Goal: Check status: Check status

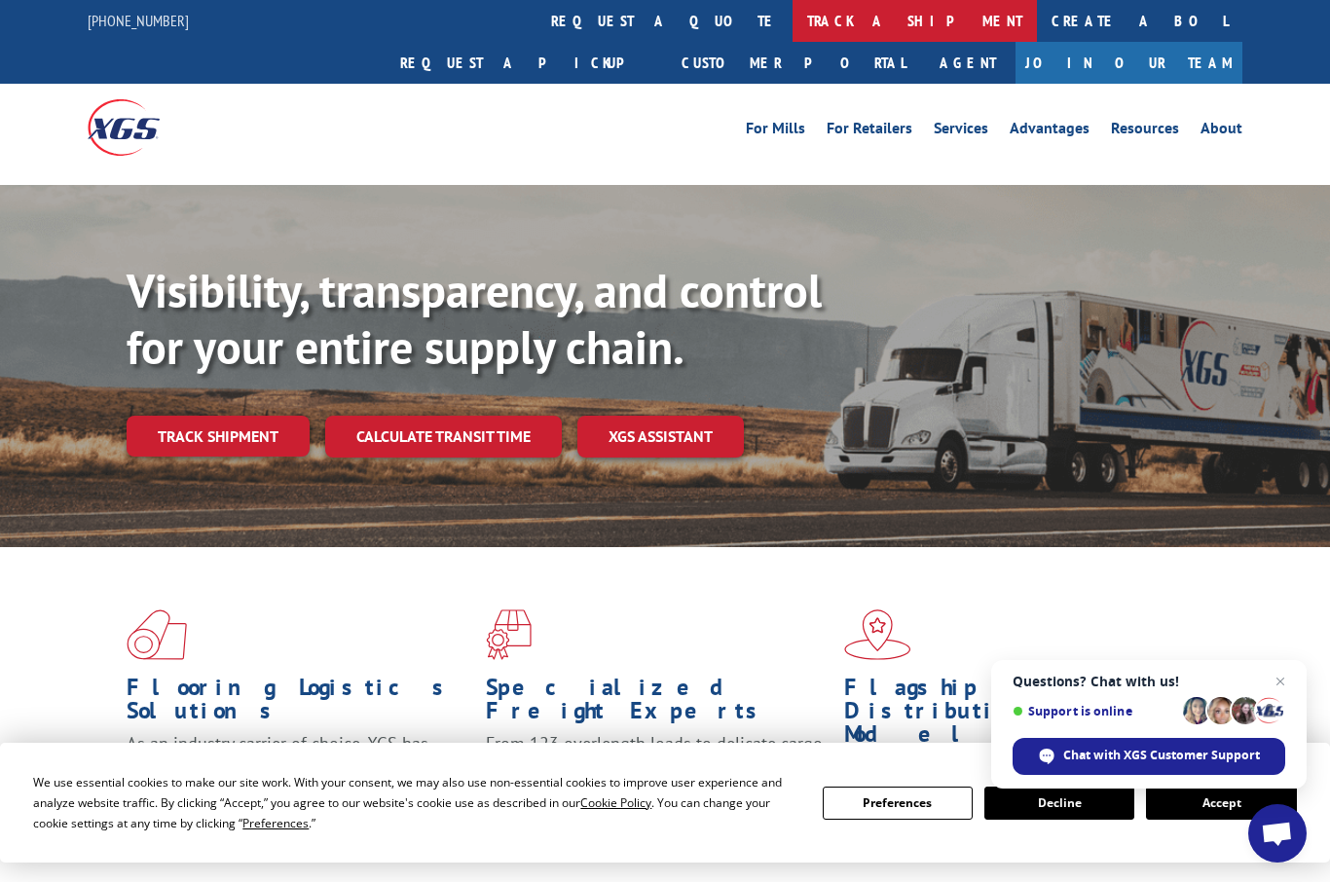
click at [792, 17] on link "track a shipment" at bounding box center [914, 21] width 244 height 42
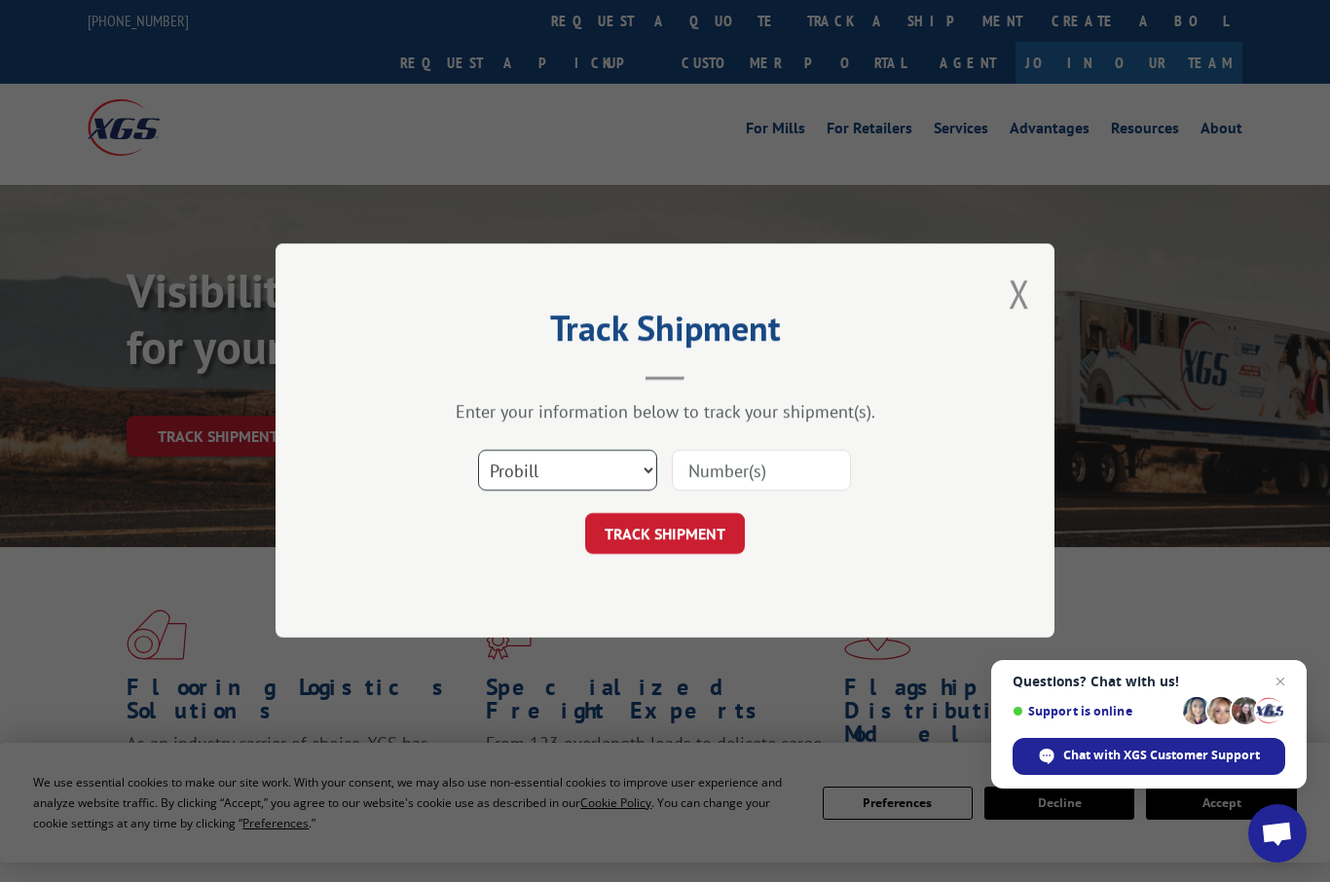
click at [563, 470] on select "Select category... Probill BOL PO" at bounding box center [567, 471] width 179 height 41
click at [753, 472] on input at bounding box center [761, 471] width 179 height 41
type input "17564532"
click at [676, 531] on button "TRACK SHIPMENT" at bounding box center [665, 534] width 160 height 41
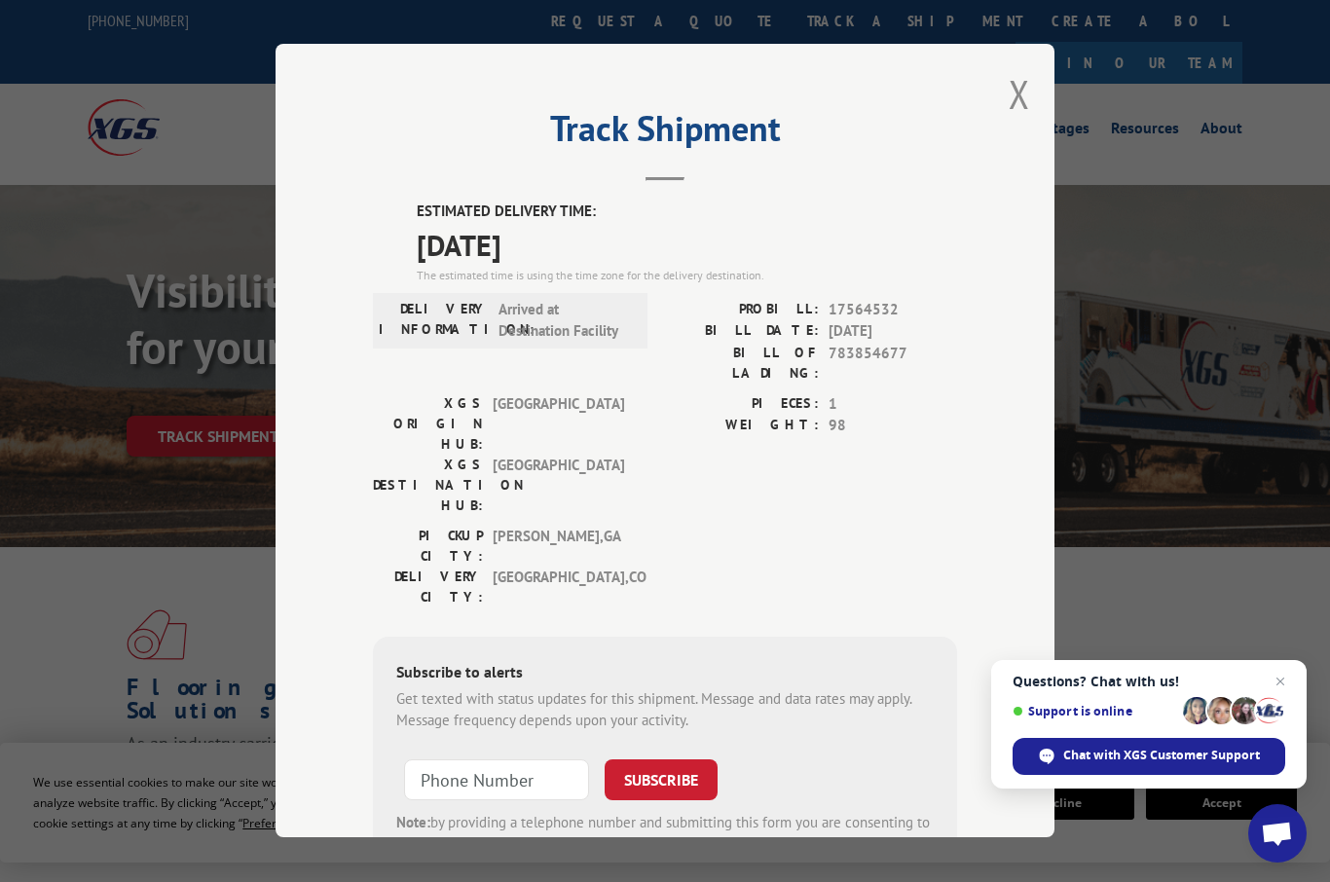
click at [487, 759] on input at bounding box center [496, 779] width 185 height 41
click at [534, 759] on input "+1 (197) 3__-____" at bounding box center [496, 779] width 185 height 41
type input "[PHONE_NUMBER]"
click at [652, 759] on button "SUBSCRIBE" at bounding box center [660, 779] width 113 height 41
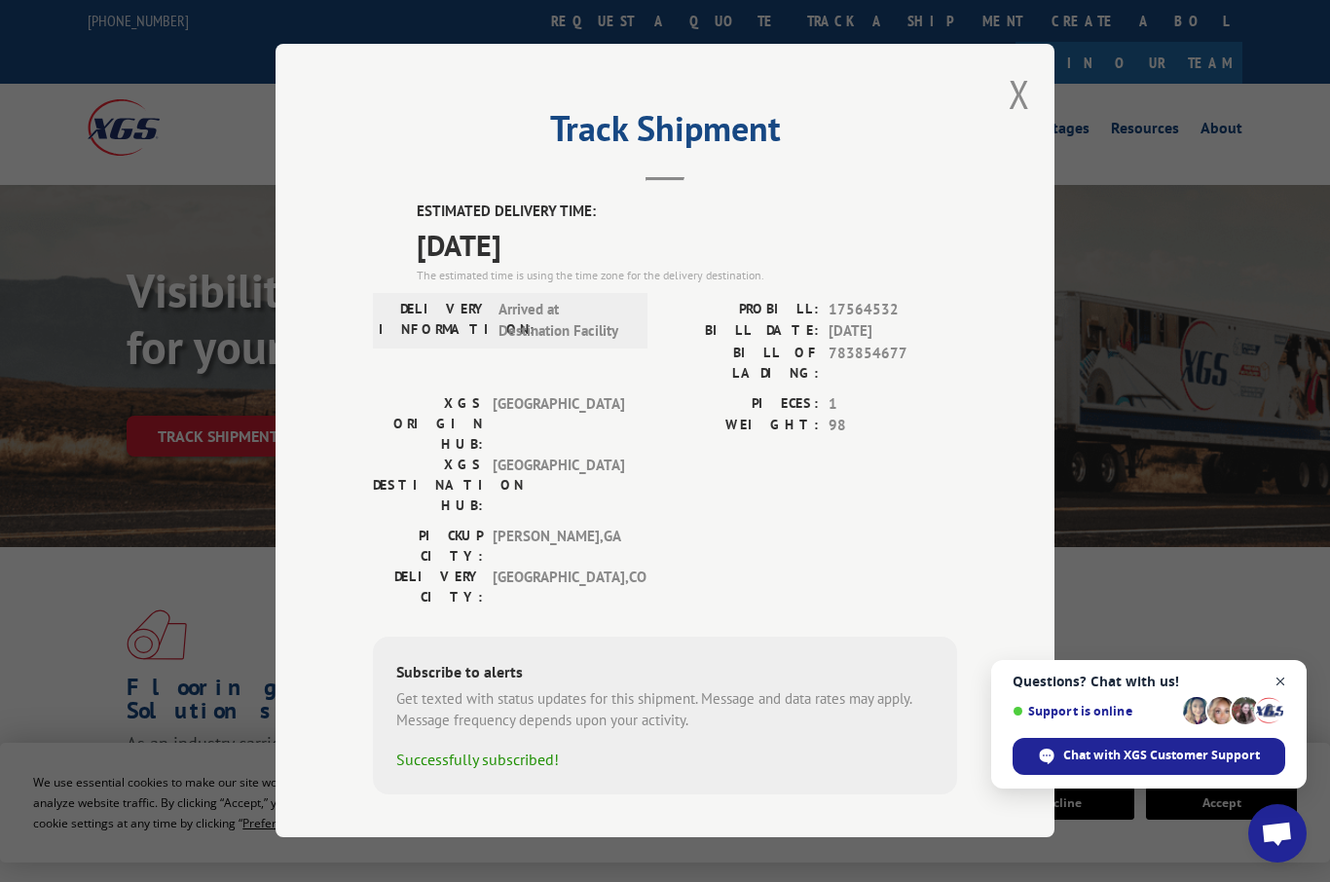
click at [1280, 681] on span "Close chat" at bounding box center [1280, 682] width 24 height 24
